Goal: Task Accomplishment & Management: Complete application form

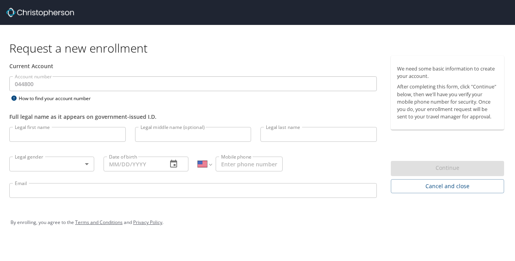
select select "US"
click at [62, 136] on input "Legal first name" at bounding box center [67, 134] width 116 height 15
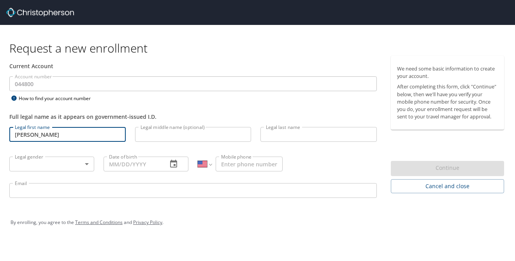
type input "[PERSON_NAME]"
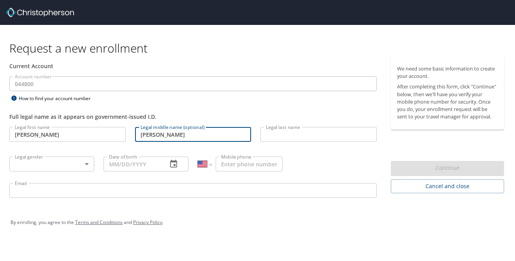
type input "[PERSON_NAME]"
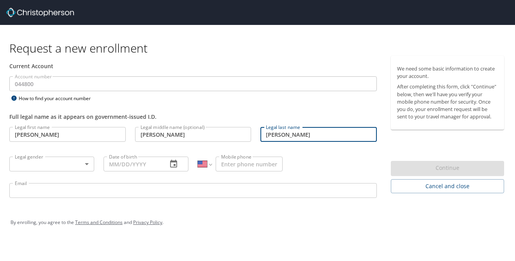
type input "[PERSON_NAME]"
click at [88, 163] on body "Request a new enrollment Current Account Account number 044800 Account number H…" at bounding box center [257, 130] width 515 height 261
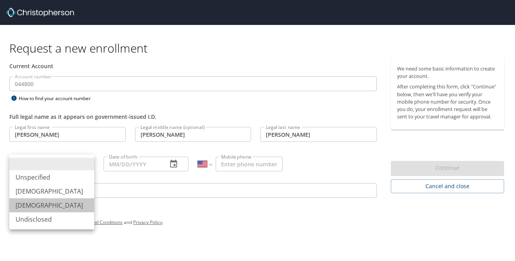
click at [34, 206] on li "[DEMOGRAPHIC_DATA]" at bounding box center [51, 205] width 85 height 14
type input "[DEMOGRAPHIC_DATA]"
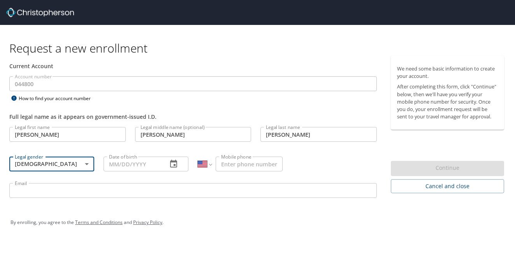
click at [173, 165] on icon "button" at bounding box center [173, 163] width 9 height 9
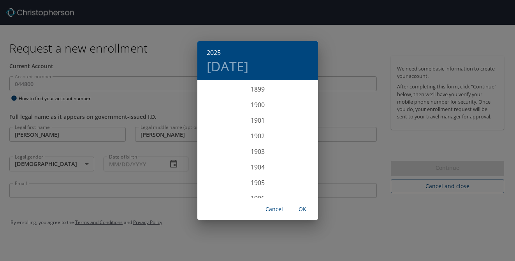
scroll to position [1916, 0]
click at [127, 161] on div "2025 [DATE] 1900 1901 1902 1903 1904 1905 1906 1907 1908 1909 1910 1911 1912 19…" at bounding box center [257, 130] width 515 height 261
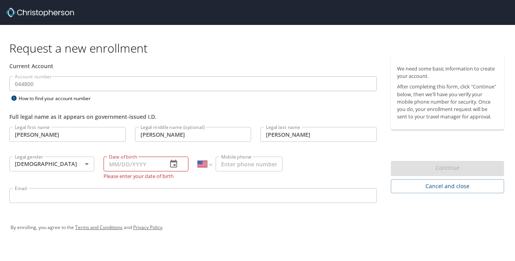
click at [116, 164] on input "Date of birth" at bounding box center [133, 164] width 58 height 15
type input "[DATE]"
click at [236, 163] on input "Mobile phone" at bounding box center [249, 164] width 67 height 15
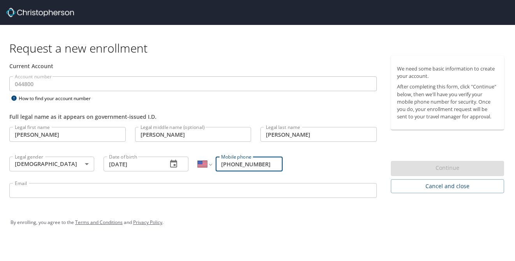
type input "[PHONE_NUMBER]"
click at [312, 230] on div "By enrolling, you agree to the Terms and Conditions and Privacy Policy ." at bounding box center [258, 222] width 494 height 19
click at [76, 182] on div "Email Email" at bounding box center [193, 191] width 377 height 26
click at [67, 189] on input "Email" at bounding box center [193, 190] width 368 height 15
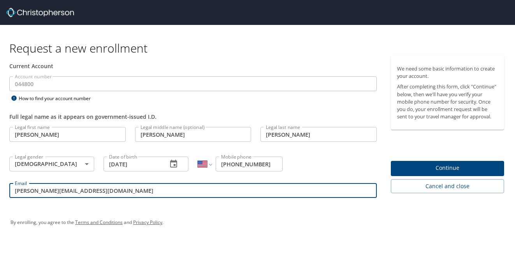
type input "[PERSON_NAME][EMAIL_ADDRESS][DOMAIN_NAME]"
click at [388, 233] on div "By enrolling, you agree to the Terms and Conditions and Privacy Policy ." at bounding box center [258, 222] width 506 height 35
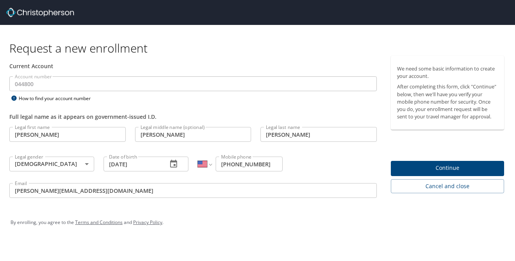
click at [441, 169] on span "Continue" at bounding box center [447, 168] width 101 height 10
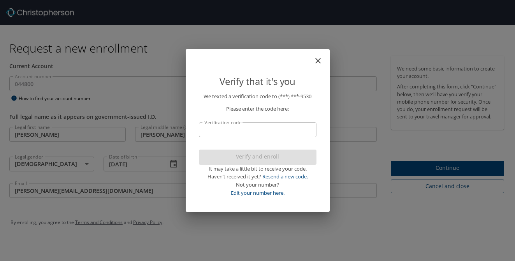
click at [220, 127] on input "Verification code" at bounding box center [258, 129] width 118 height 15
click at [253, 130] on input "Verification code" at bounding box center [258, 129] width 118 height 15
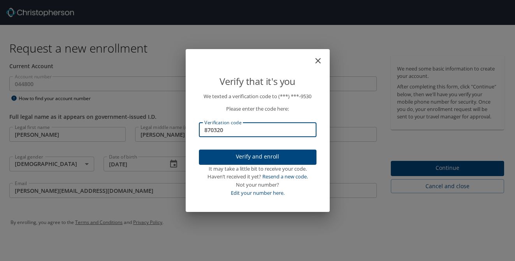
type input "870320"
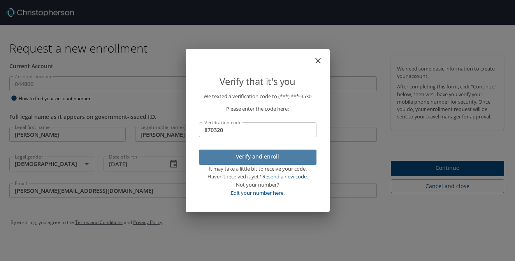
click at [251, 153] on span "Verify and enroll" at bounding box center [257, 157] width 105 height 10
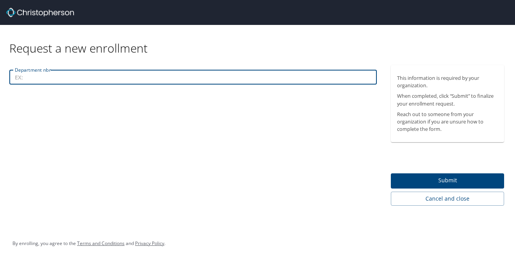
click at [28, 76] on input "Department nbr" at bounding box center [193, 77] width 368 height 15
type input "214"
click at [432, 181] on span "Submit" at bounding box center [447, 181] width 101 height 10
